Goal: Obtain resource: Obtain resource

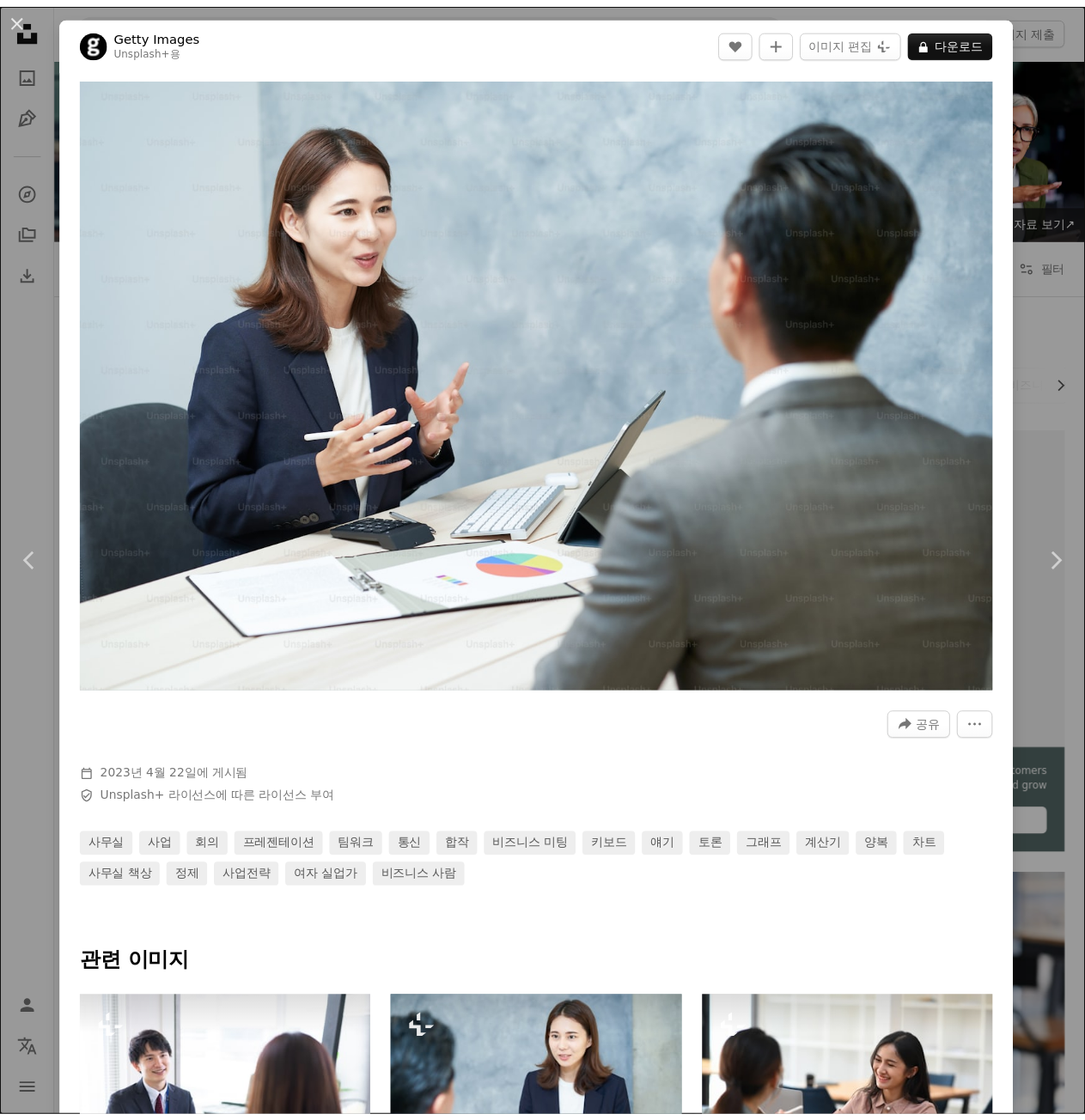
scroll to position [18008, 0]
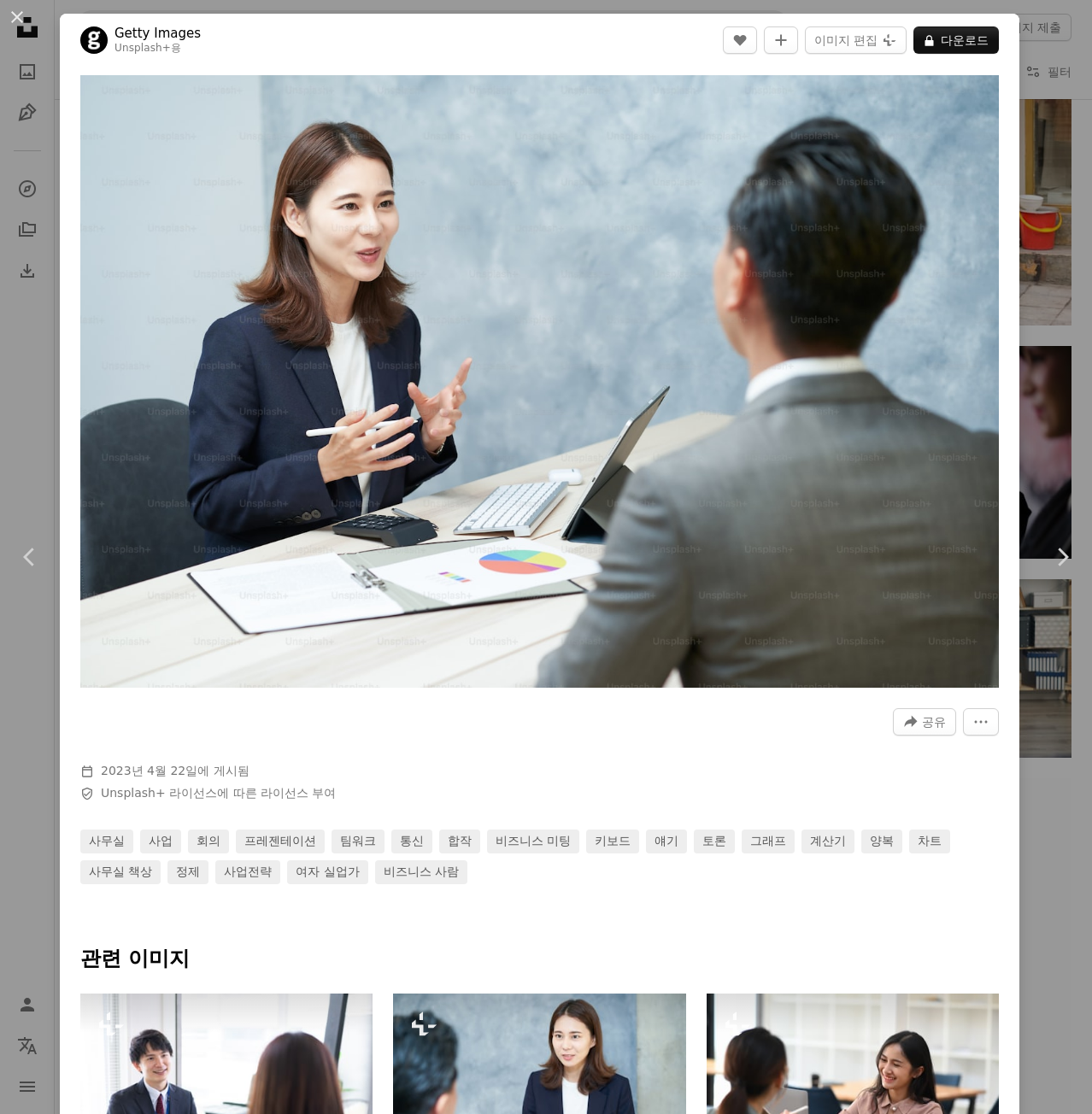
click at [1058, 47] on div "An X shape Chevron left Chevron right Getty Images Unsplash+ 용 A heart A plus s…" at bounding box center [546, 557] width 1092 height 1114
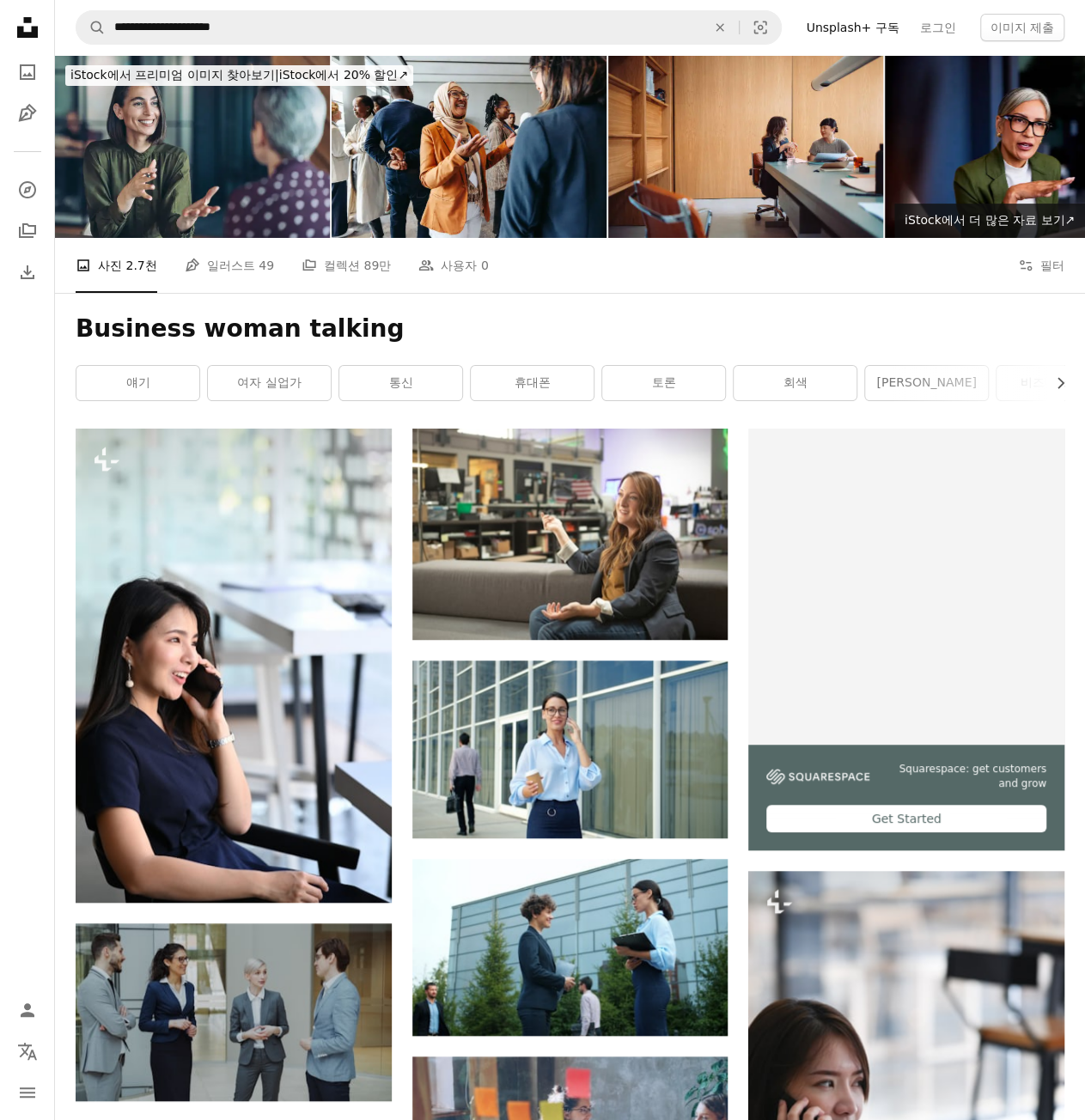
click at [32, 26] on icon at bounding box center [27, 27] width 21 height 21
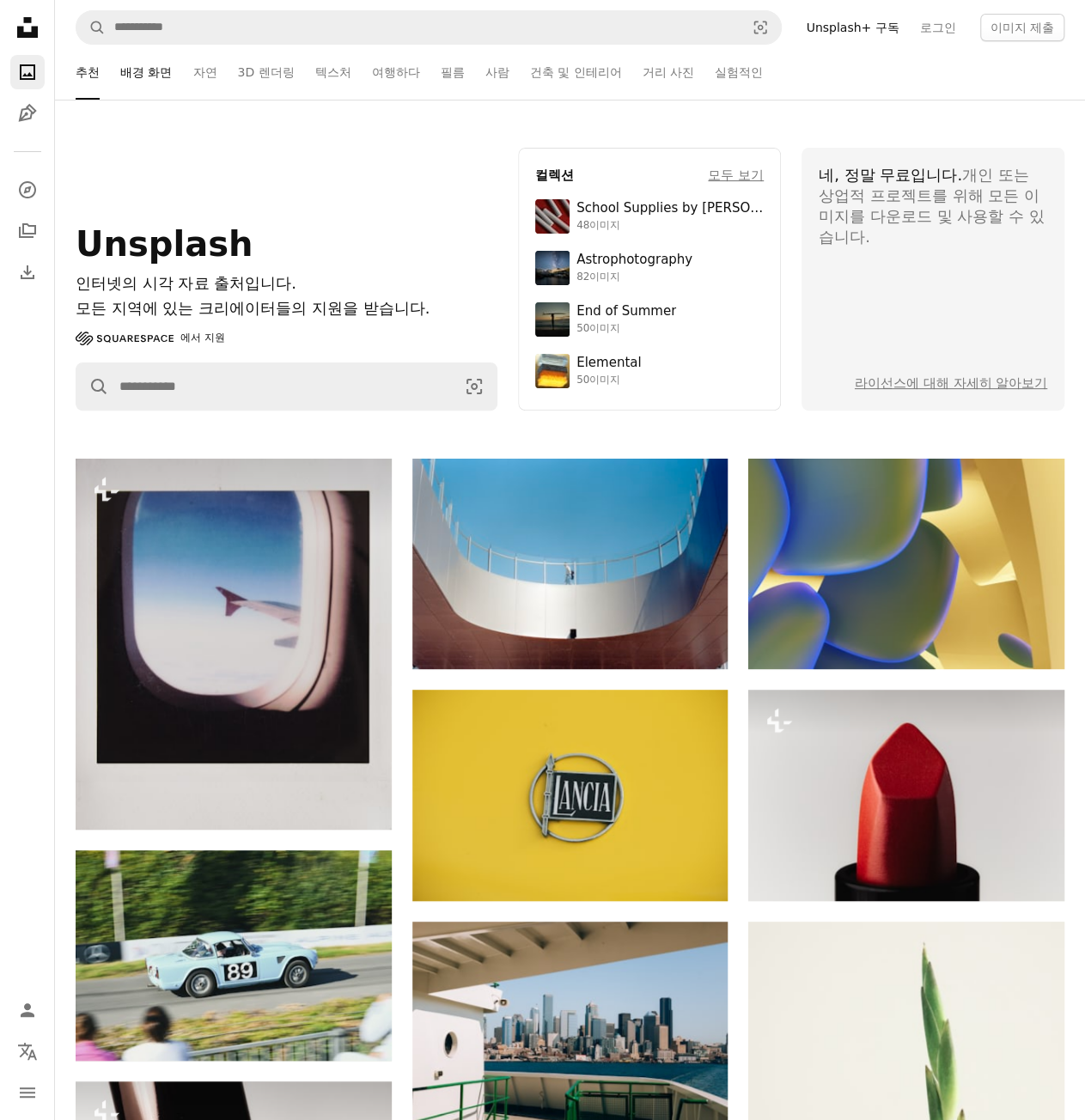
click at [162, 67] on link "배경 화면" at bounding box center [145, 71] width 51 height 55
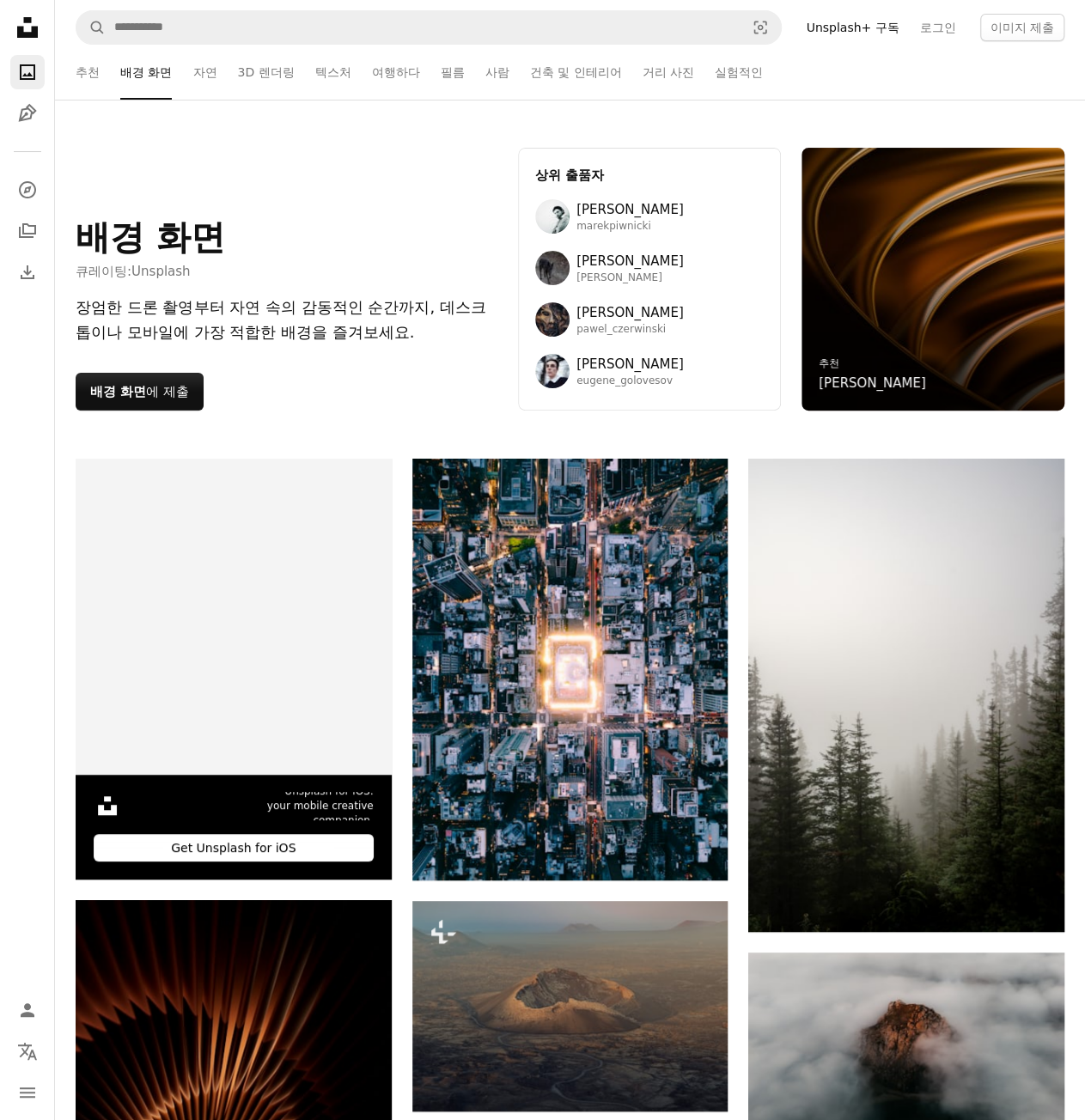
click at [510, 75] on ul "추천 배경 화면 자연 3D 렌더링 텍스처 여행하다 필름 사람 건축 및 인테리어 거리 사진 실험적인" at bounding box center [570, 71] width 988 height 55
click at [505, 69] on link "사람" at bounding box center [497, 71] width 24 height 55
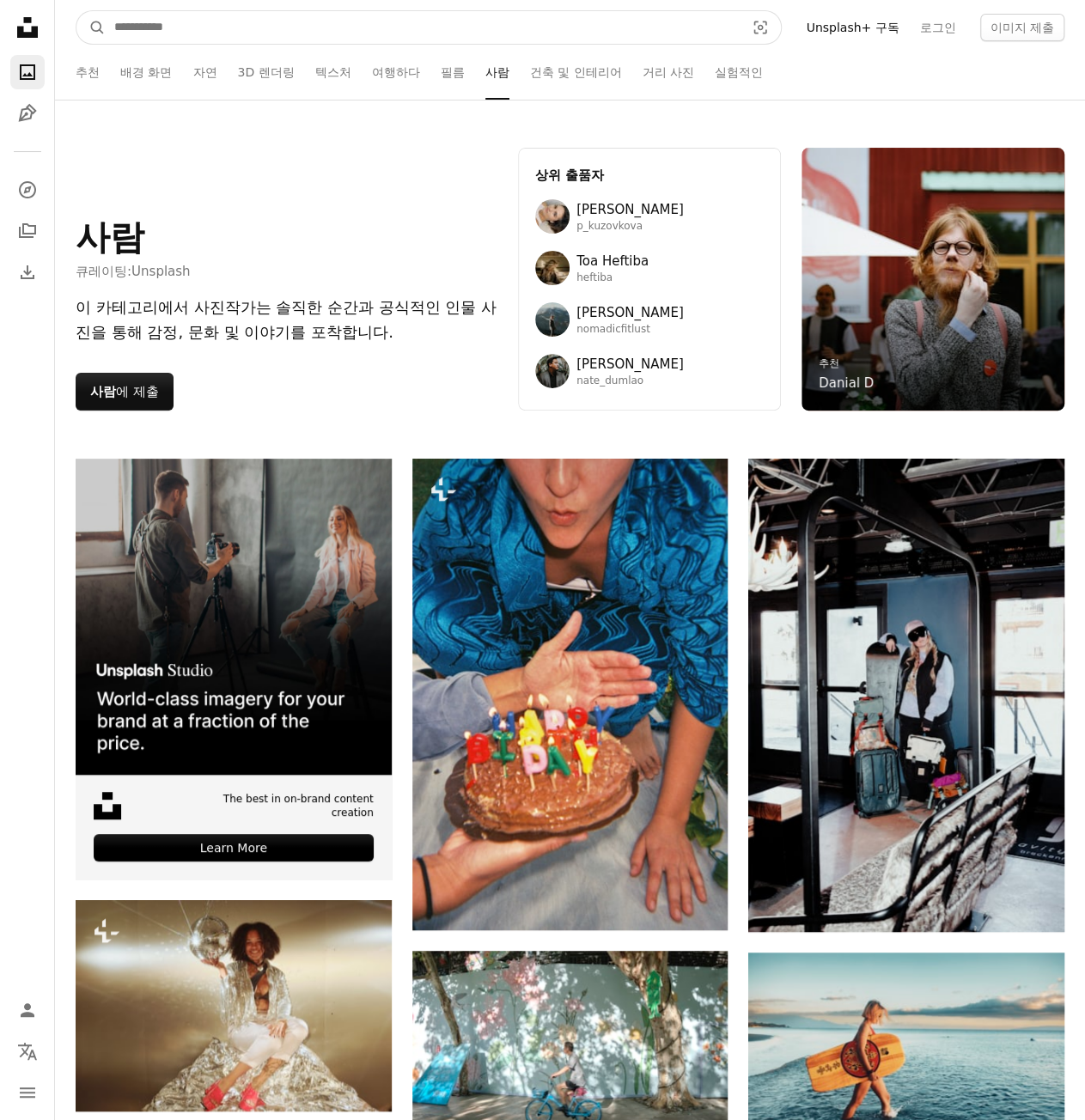
click at [378, 15] on input "사이트 전체에서 이미지 찾기" at bounding box center [422, 27] width 634 height 32
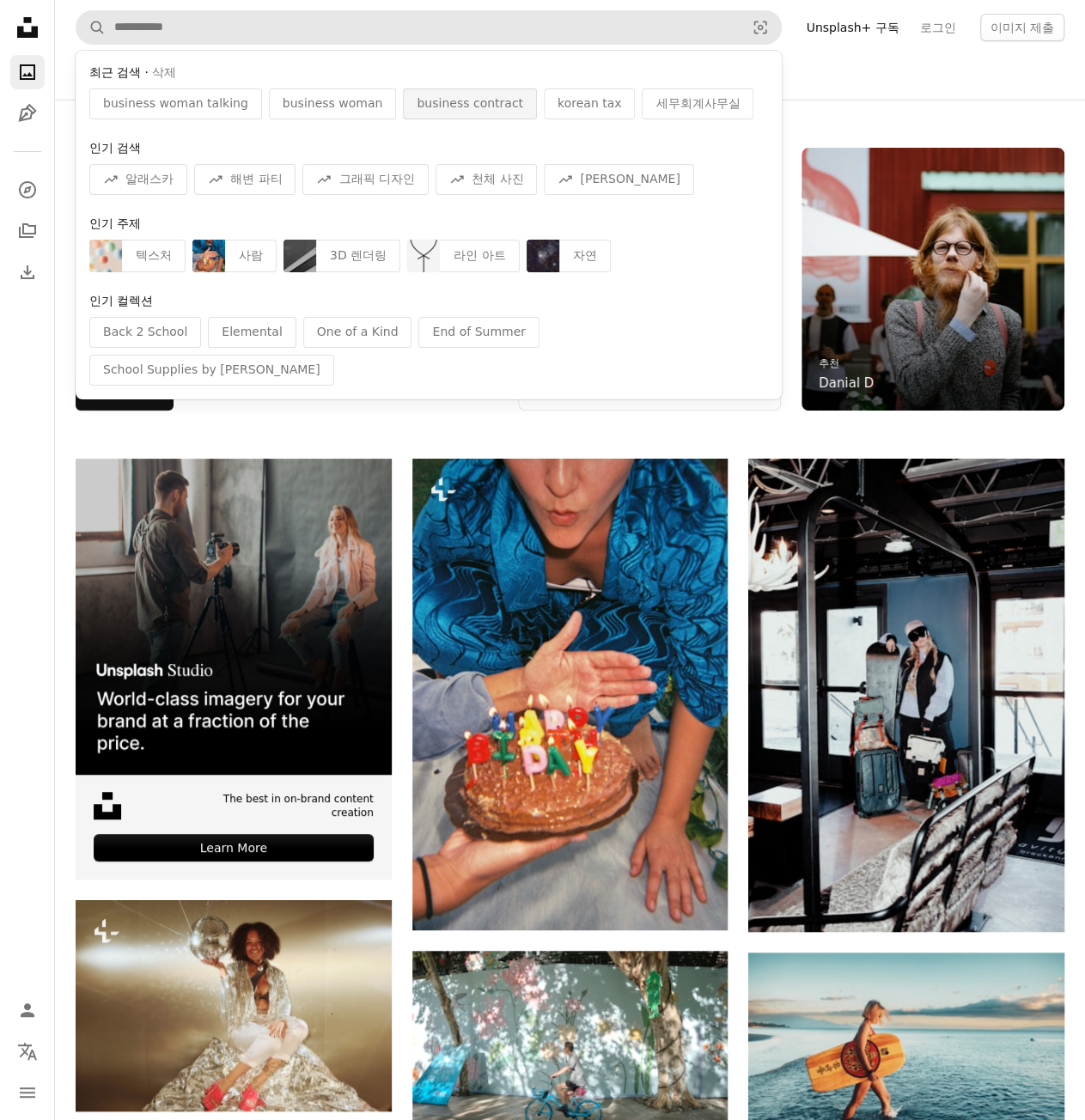
click at [429, 105] on span "business contract" at bounding box center [470, 104] width 107 height 17
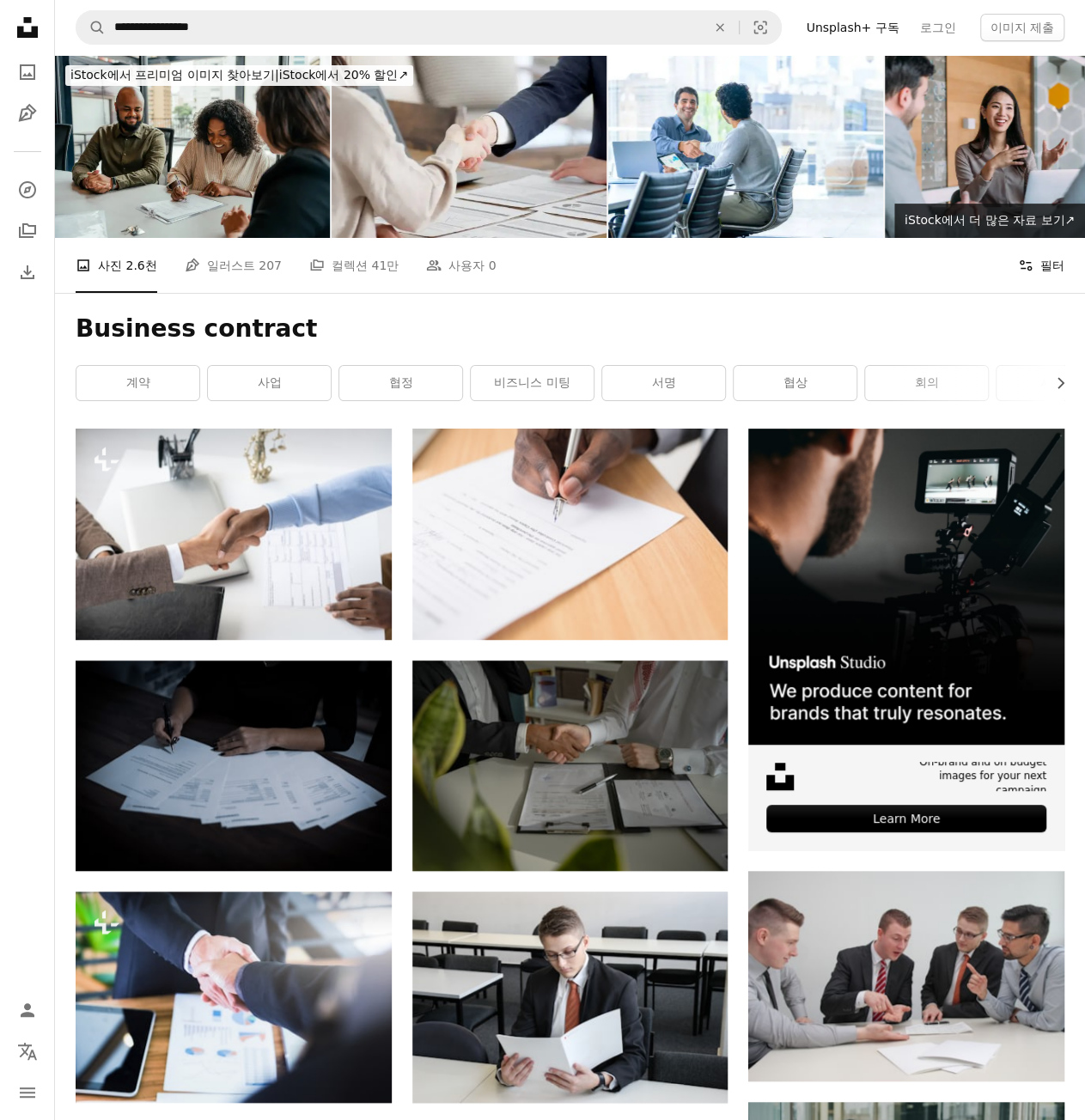
click at [1036, 255] on button "Filters 필터" at bounding box center [1041, 265] width 46 height 55
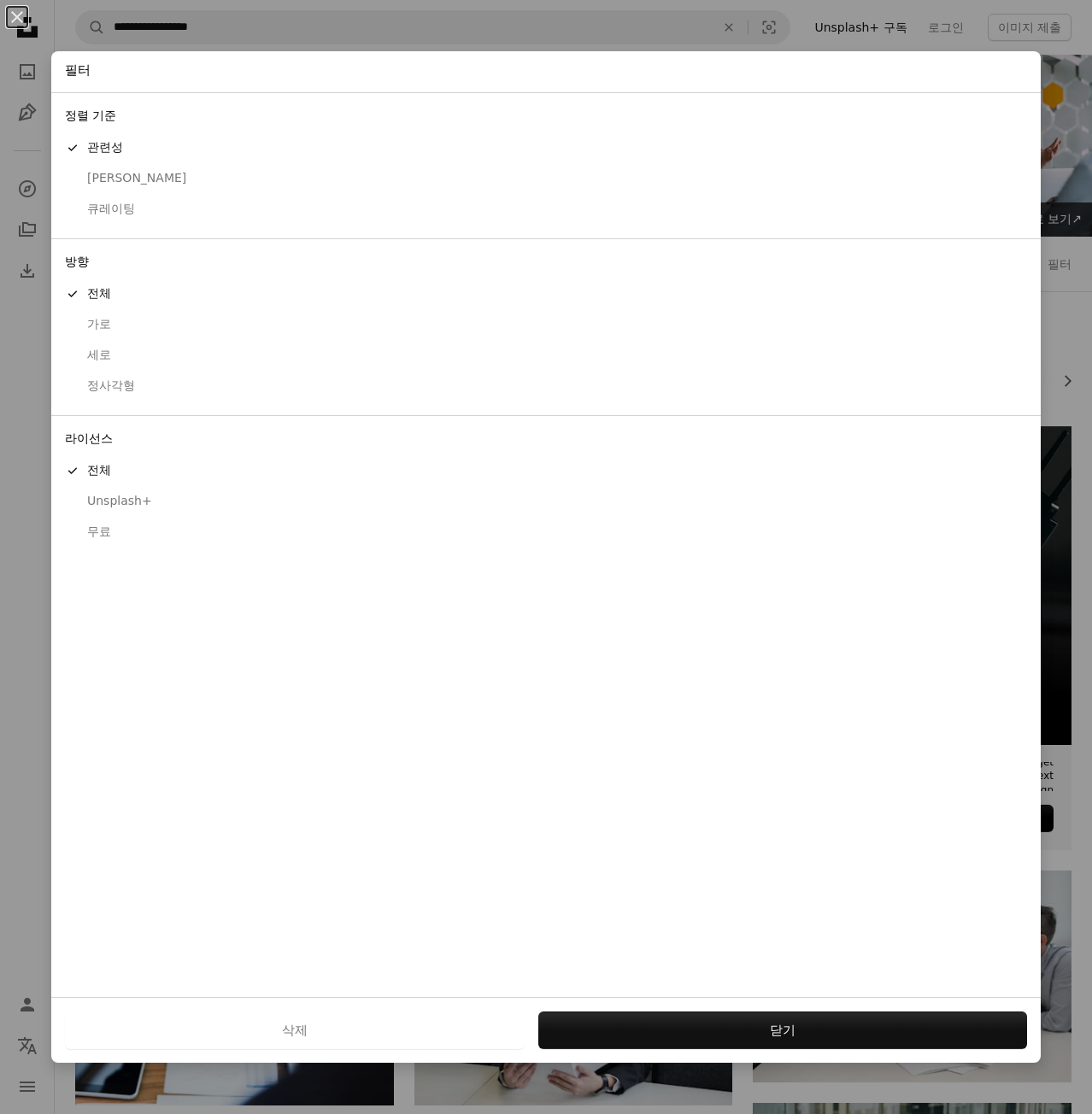
click at [1023, 268] on div "An X shape 필터 정렬 기준 A checkmark 관련성 최신순 큐레이팅 방향 A checkmark 전체 가로 세로 정사각형 라이선스 …" at bounding box center [546, 557] width 1092 height 1114
click at [1027, 268] on icon at bounding box center [1033, 263] width 12 height 10
click at [97, 530] on div "무료" at bounding box center [545, 531] width 962 height 17
click at [727, 1016] on button "적용" at bounding box center [782, 1031] width 489 height 38
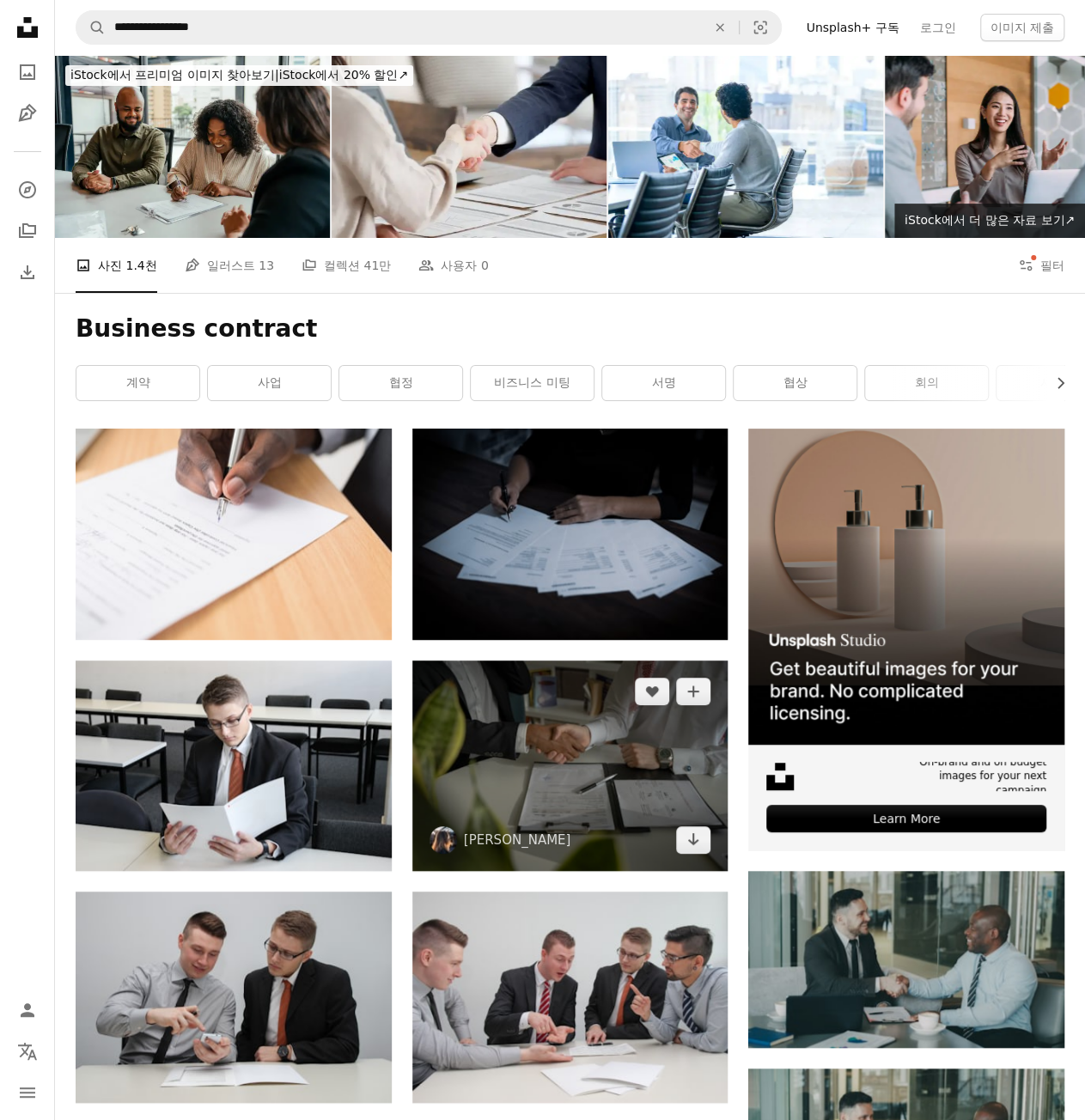
click at [631, 748] on img at bounding box center [570, 765] width 316 height 210
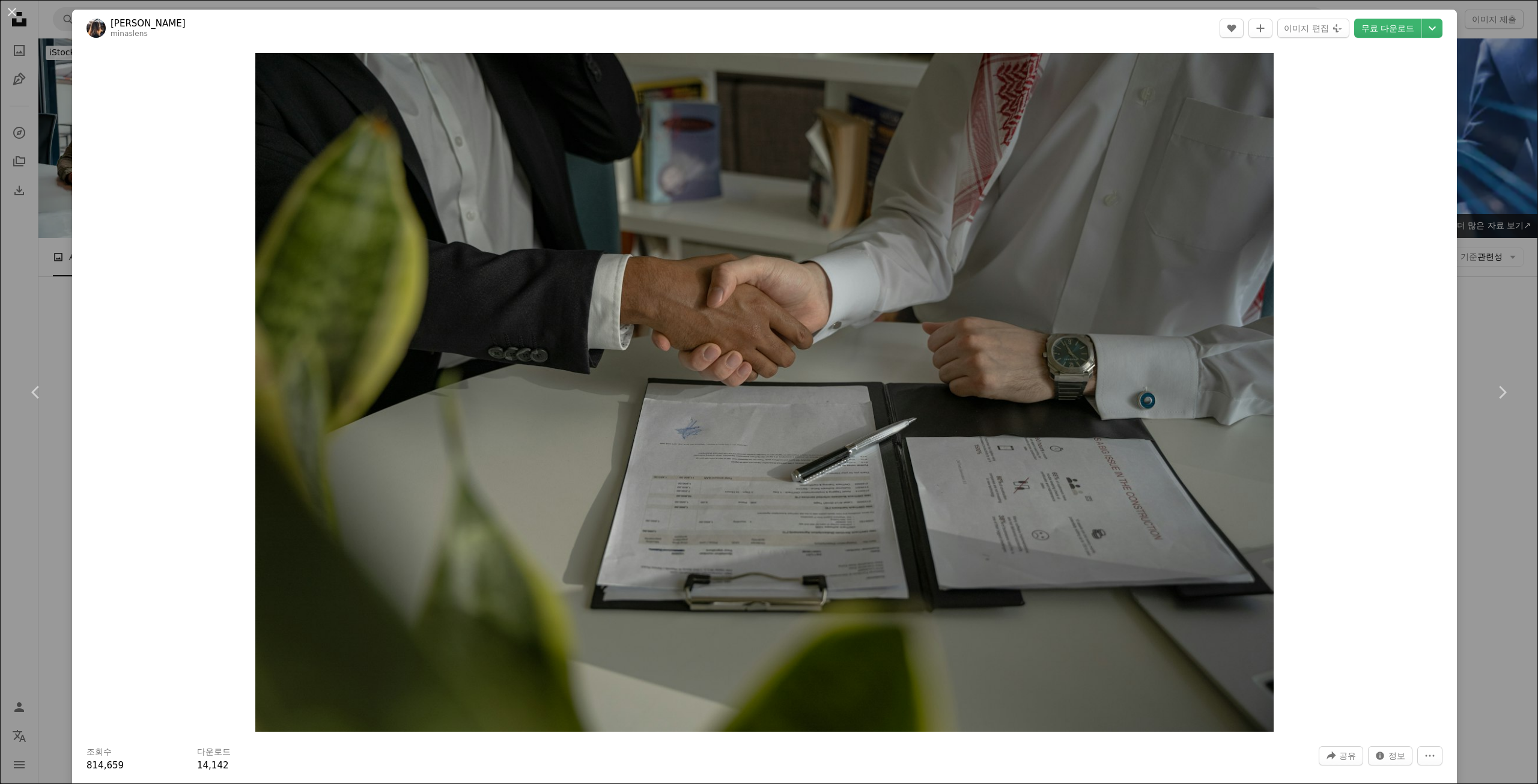
click at [767, 118] on div "An X shape Chevron left Chevron right [PERSON_NAME] minaslens A heart A plus si…" at bounding box center [769, 392] width 1538 height 784
